Goal: Communication & Community: Ask a question

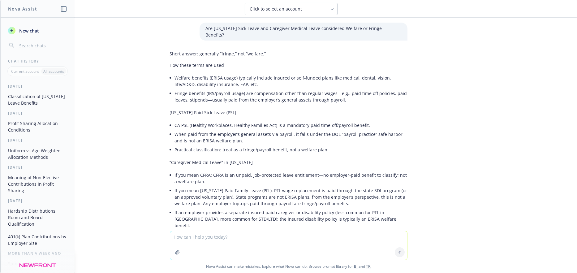
scroll to position [93, 0]
